Goal: Transaction & Acquisition: Purchase product/service

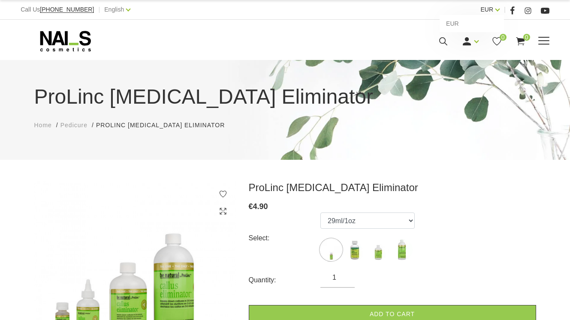
click at [494, 9] on link "EUR" at bounding box center [487, 9] width 13 height 10
click at [117, 7] on div "English Latviešu Russian English" at bounding box center [117, 9] width 26 height 11
click at [102, 23] on link "Latviešu" at bounding box center [102, 23] width 64 height 17
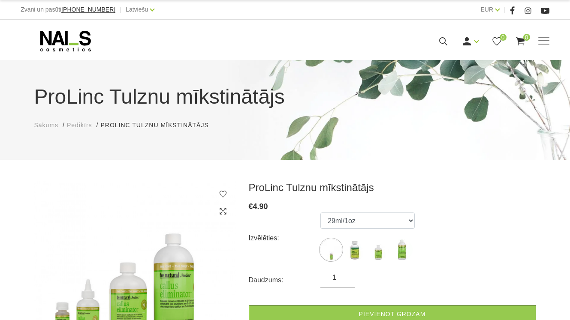
scroll to position [45, 0]
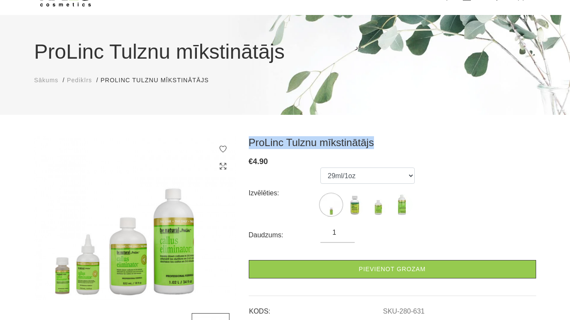
drag, startPoint x: 370, startPoint y: 143, endPoint x: 227, endPoint y: 143, distance: 142.4
click at [227, 143] on div "ProLinc Tulznu mīkstinātājs € 4.90 Izvēlēties: 29ml/1oz 118ml/4oz 532ml/18oz 10…" at bounding box center [285, 248] width 515 height 224
copy h3 "ProLinc Tulznu mīkstinātājs"
